Goal: Task Accomplishment & Management: Manage account settings

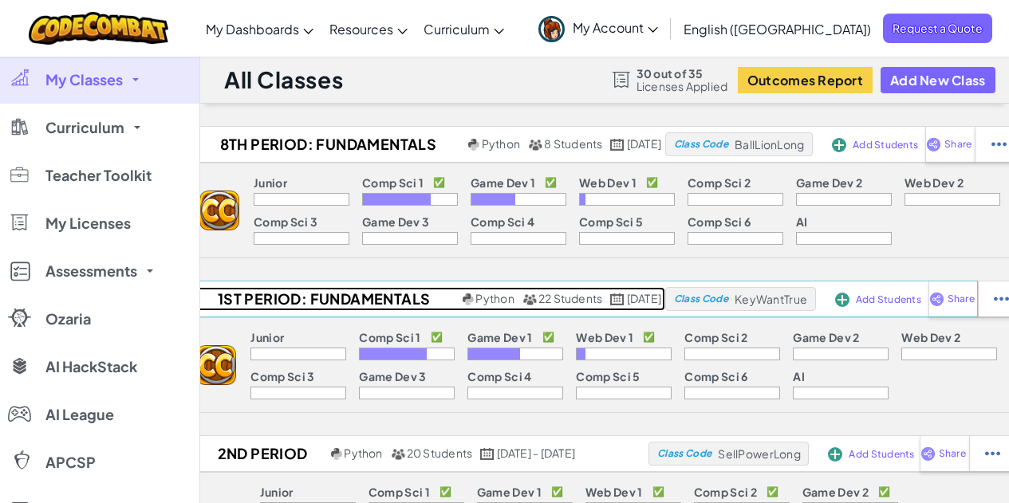
click at [278, 297] on h2 "1st Period: Fundamentals of Computer Science" at bounding box center [321, 299] width 274 height 24
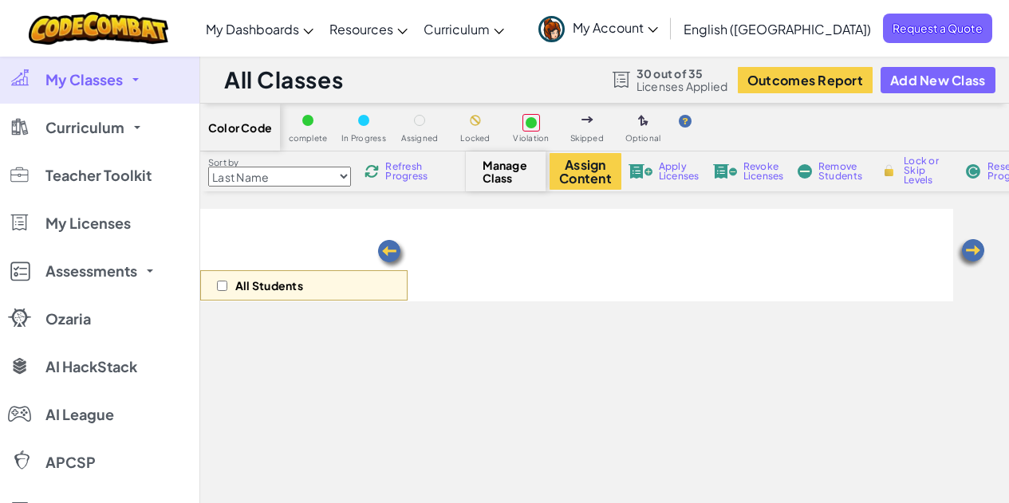
select select "560f1a9f22961295f9427742"
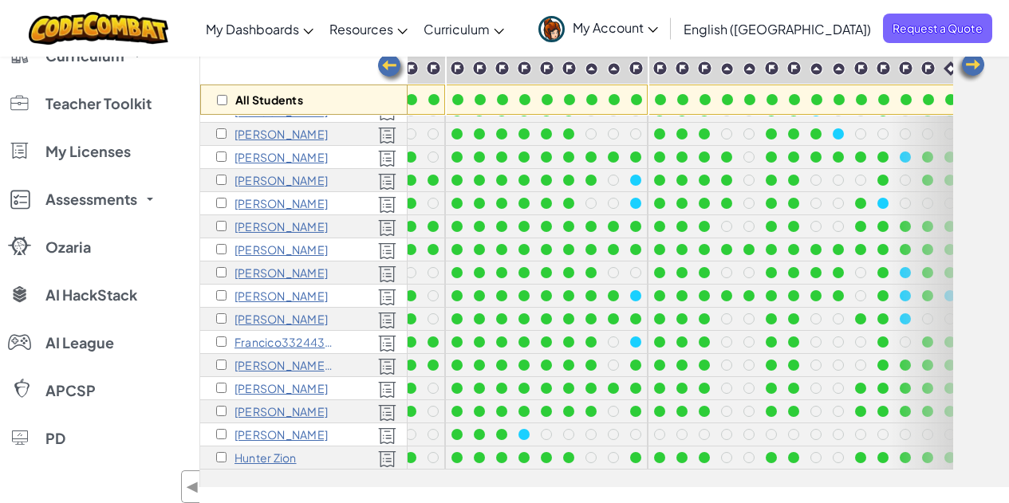
scroll to position [160, 321]
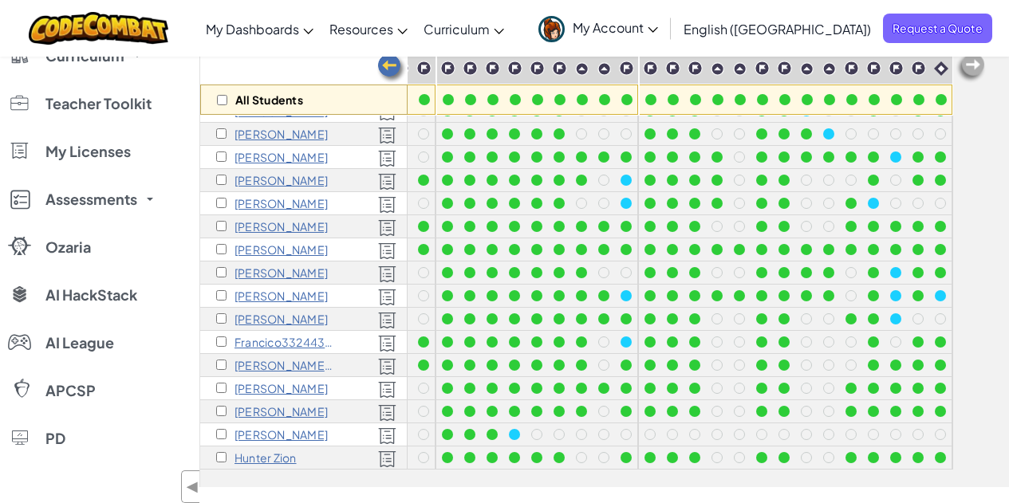
drag, startPoint x: 643, startPoint y: 470, endPoint x: 562, endPoint y: 472, distance: 81.4
click at [562, 472] on div "All Students Basic Syntax Arguments & Properties Loops Variables [PERSON_NAME] …" at bounding box center [604, 255] width 809 height 464
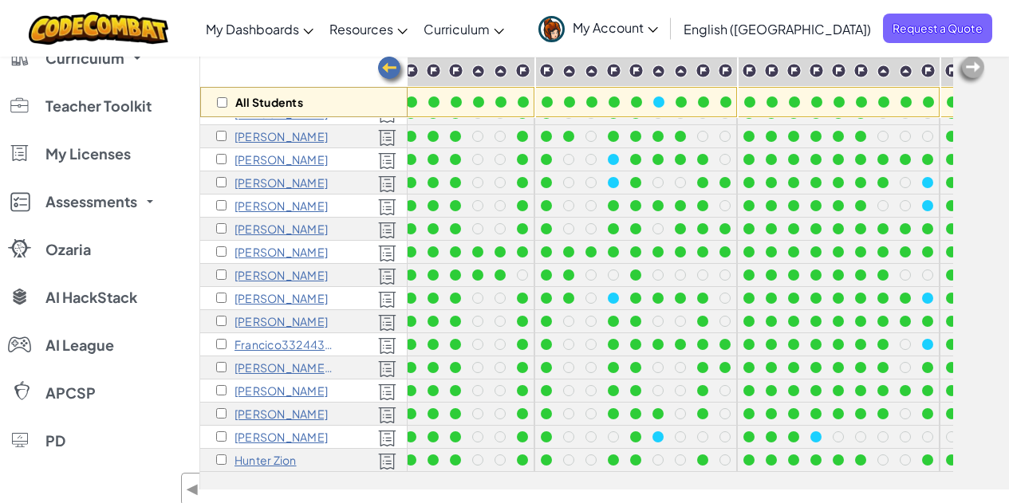
scroll to position [168, 0]
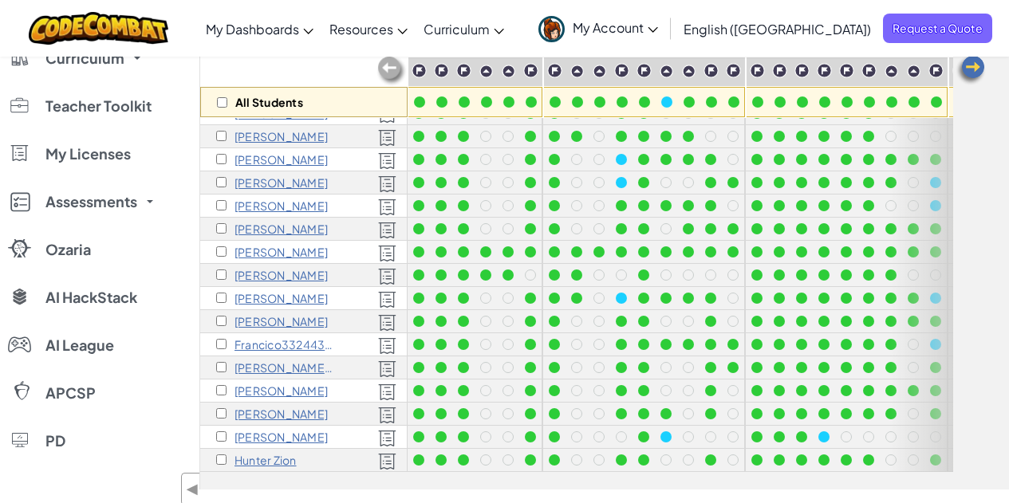
click at [658, 32] on span "My Account" at bounding box center [615, 27] width 85 height 17
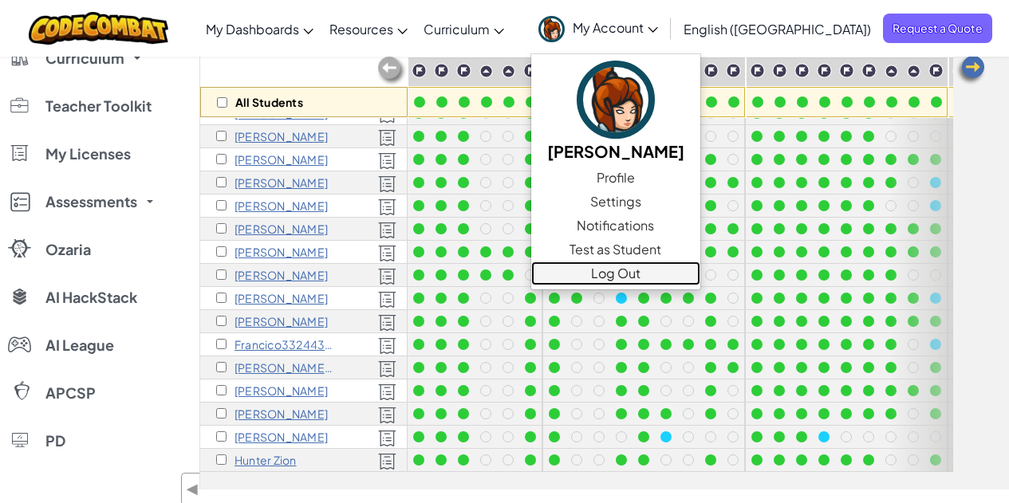
click at [700, 276] on link "Log Out" at bounding box center [615, 274] width 169 height 24
